Goal: Entertainment & Leisure: Consume media (video, audio)

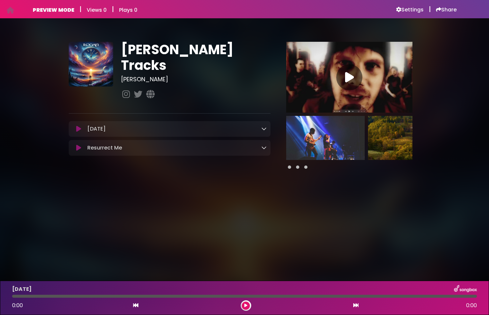
click at [331, 137] on img at bounding box center [325, 138] width 78 height 44
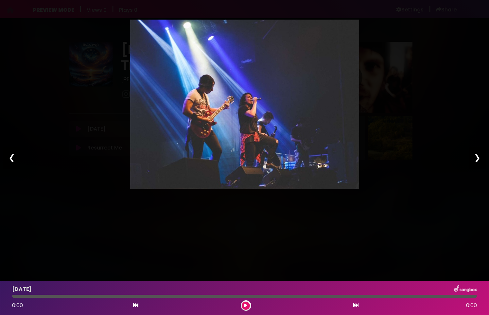
click at [426, 109] on div "Pause Play % buffered 00:00 00:00 00:00 Exit fullscreen Enter fullscreen Play ❮…" at bounding box center [244, 157] width 489 height 315
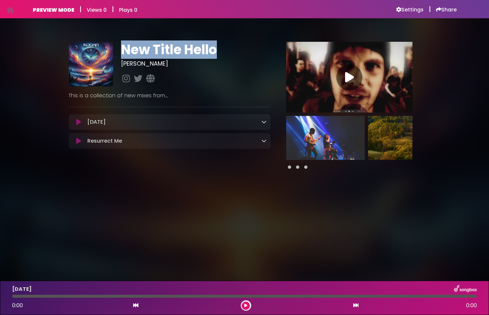
drag, startPoint x: 196, startPoint y: 52, endPoint x: 250, endPoint y: 52, distance: 53.6
click at [250, 52] on h1 "New Title Hello" at bounding box center [195, 50] width 149 height 16
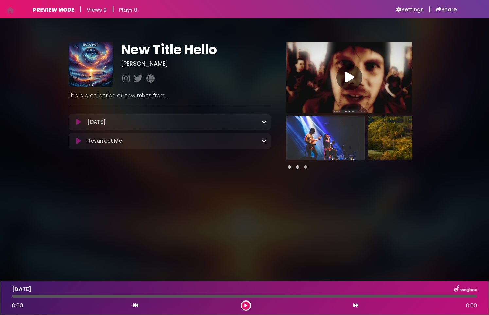
click at [241, 58] on div "New Title Hello Logan" at bounding box center [195, 64] width 157 height 44
drag, startPoint x: 69, startPoint y: 95, endPoint x: 188, endPoint y: 98, distance: 119.0
click at [188, 98] on p "This is a collection of new mixes from...." at bounding box center [170, 96] width 202 height 8
click at [111, 97] on p "This is a collection of new mixes from...." at bounding box center [170, 96] width 202 height 8
drag, startPoint x: 71, startPoint y: 97, endPoint x: 182, endPoint y: 95, distance: 111.2
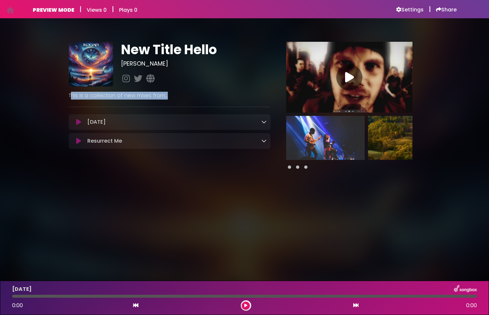
click at [182, 95] on p "This is a collection of new mixes from...." at bounding box center [170, 96] width 202 height 8
drag, startPoint x: 71, startPoint y: 94, endPoint x: 199, endPoint y: 97, distance: 128.2
click at [199, 97] on p "This is a collection of new mixes from.... Logan" at bounding box center [170, 96] width 202 height 8
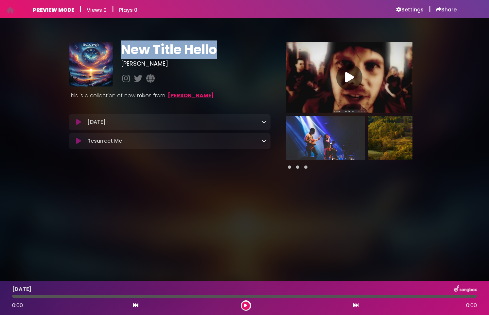
drag, startPoint x: 125, startPoint y: 49, endPoint x: 236, endPoint y: 54, distance: 111.9
click at [251, 47] on h1 "New Title Hello" at bounding box center [195, 50] width 149 height 16
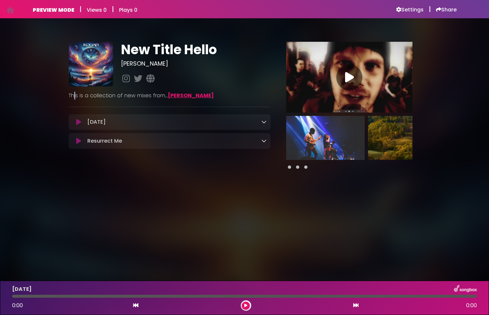
click at [75, 97] on p "This is a collection of new mixes from.... Logan" at bounding box center [170, 96] width 202 height 8
drag, startPoint x: 74, startPoint y: 95, endPoint x: 214, endPoint y: 98, distance: 140.3
click at [214, 98] on p "This is a collection of new mixes from.... Logan" at bounding box center [170, 96] width 202 height 8
click at [93, 96] on p "This is a collection of new mixes from.... Logan" at bounding box center [170, 96] width 202 height 8
click at [254, 122] on icon at bounding box center [253, 121] width 5 height 5
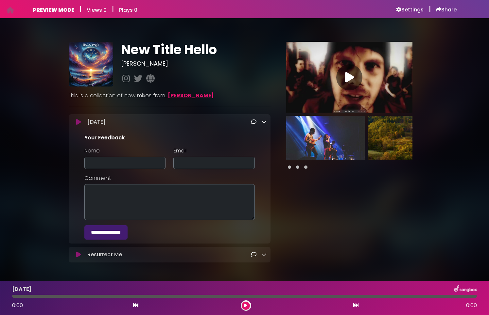
click at [252, 124] on icon at bounding box center [253, 121] width 5 height 5
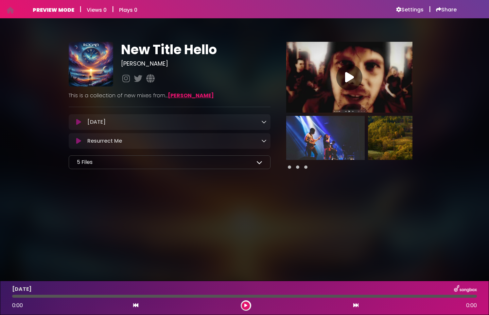
click at [260, 164] on icon at bounding box center [259, 163] width 6 height 6
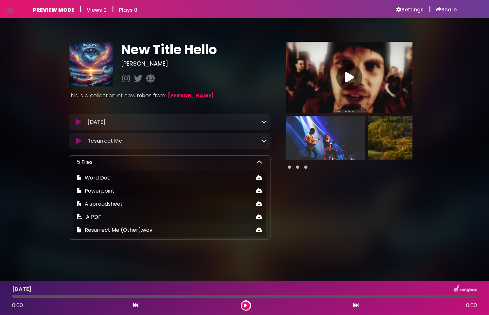
click at [260, 164] on icon at bounding box center [259, 163] width 6 height 6
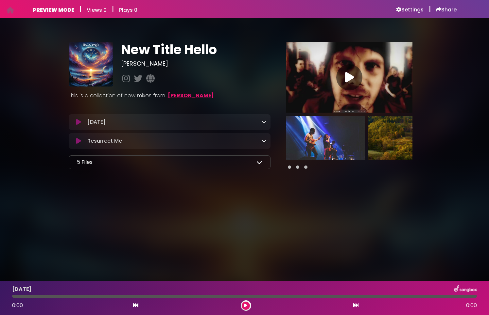
click at [255, 165] on div "5 Files" at bounding box center [170, 163] width 186 height 8
click at [259, 164] on icon at bounding box center [259, 163] width 6 height 6
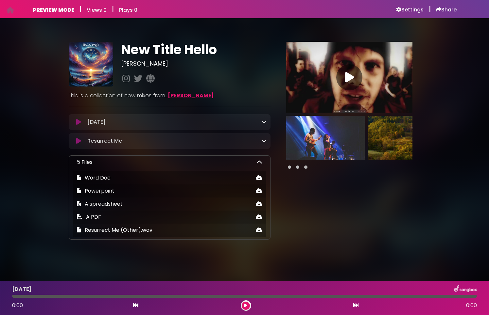
click at [259, 163] on icon at bounding box center [259, 163] width 6 height 6
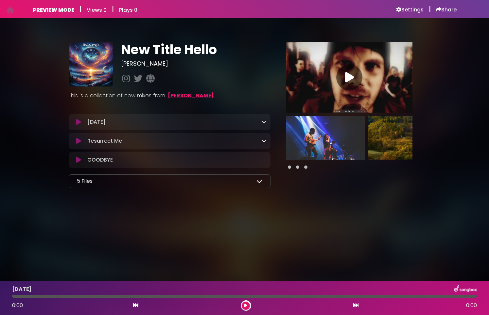
click at [259, 181] on icon at bounding box center [259, 181] width 6 height 6
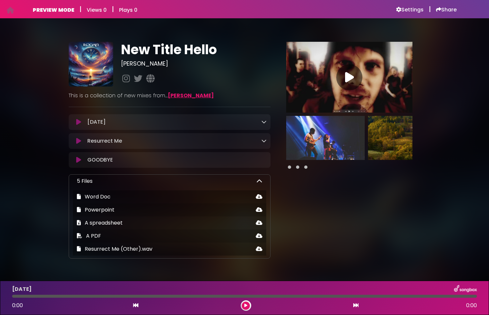
click at [259, 181] on icon at bounding box center [259, 181] width 6 height 6
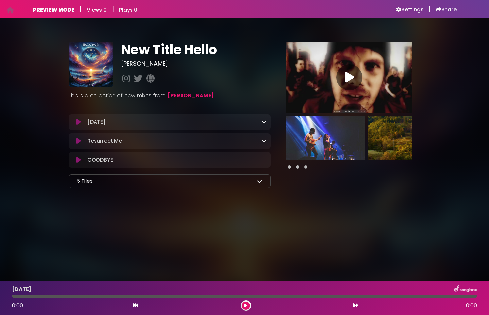
click at [193, 185] on div "5 Files" at bounding box center [170, 181] width 186 height 8
click at [261, 181] on icon at bounding box center [259, 181] width 6 height 6
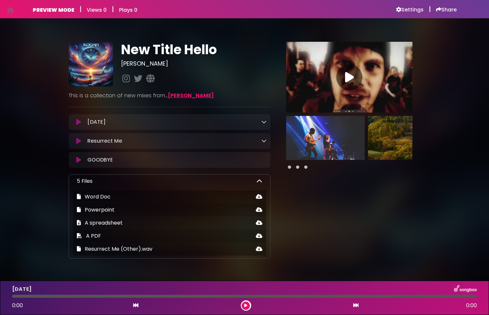
click at [260, 183] on icon at bounding box center [259, 181] width 6 height 6
